Goal: Information Seeking & Learning: Learn about a topic

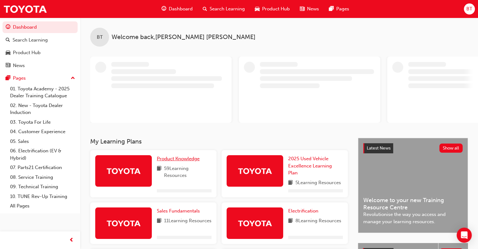
click at [175, 161] on span "Product Knowledge" at bounding box center [178, 159] width 43 height 6
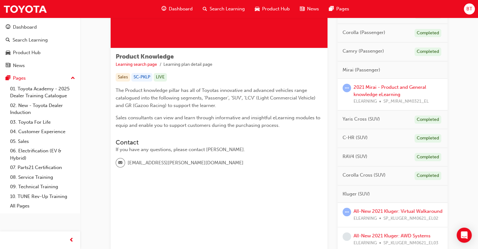
scroll to position [94, 0]
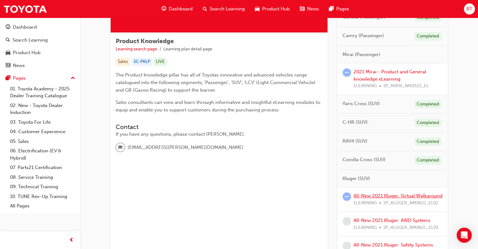
click at [407, 197] on link "All-New 2021 Kluger: Virtual Walkaround" at bounding box center [398, 196] width 89 height 6
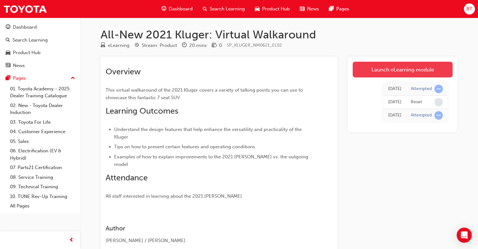
click at [387, 71] on link "Launch eLearning module" at bounding box center [403, 70] width 100 height 16
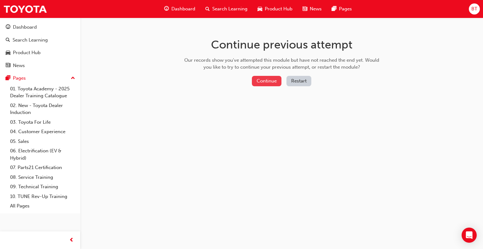
click at [268, 79] on button "Continue" at bounding box center [267, 81] width 30 height 10
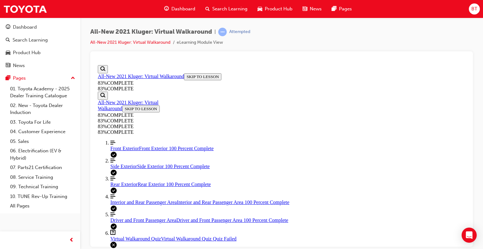
scroll to position [140, 0]
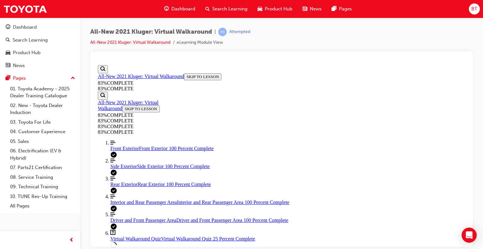
scroll to position [86, 0]
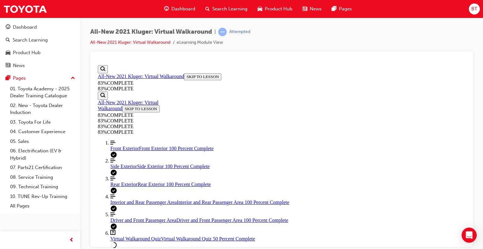
scroll to position [116, 0]
